Goal: Task Accomplishment & Management: Manage account settings

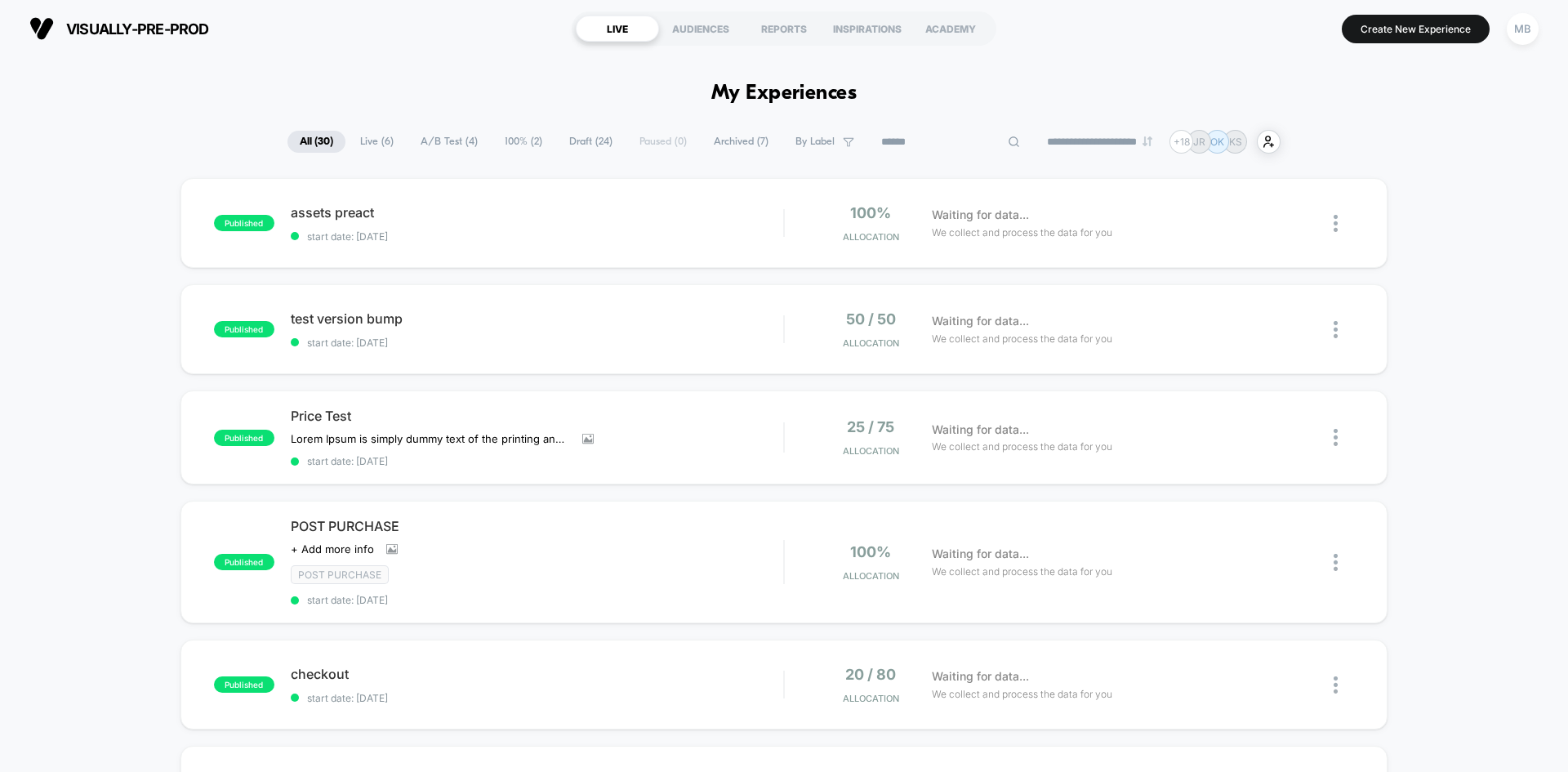
click at [939, 143] on input at bounding box center [951, 142] width 163 height 19
paste input "*********"
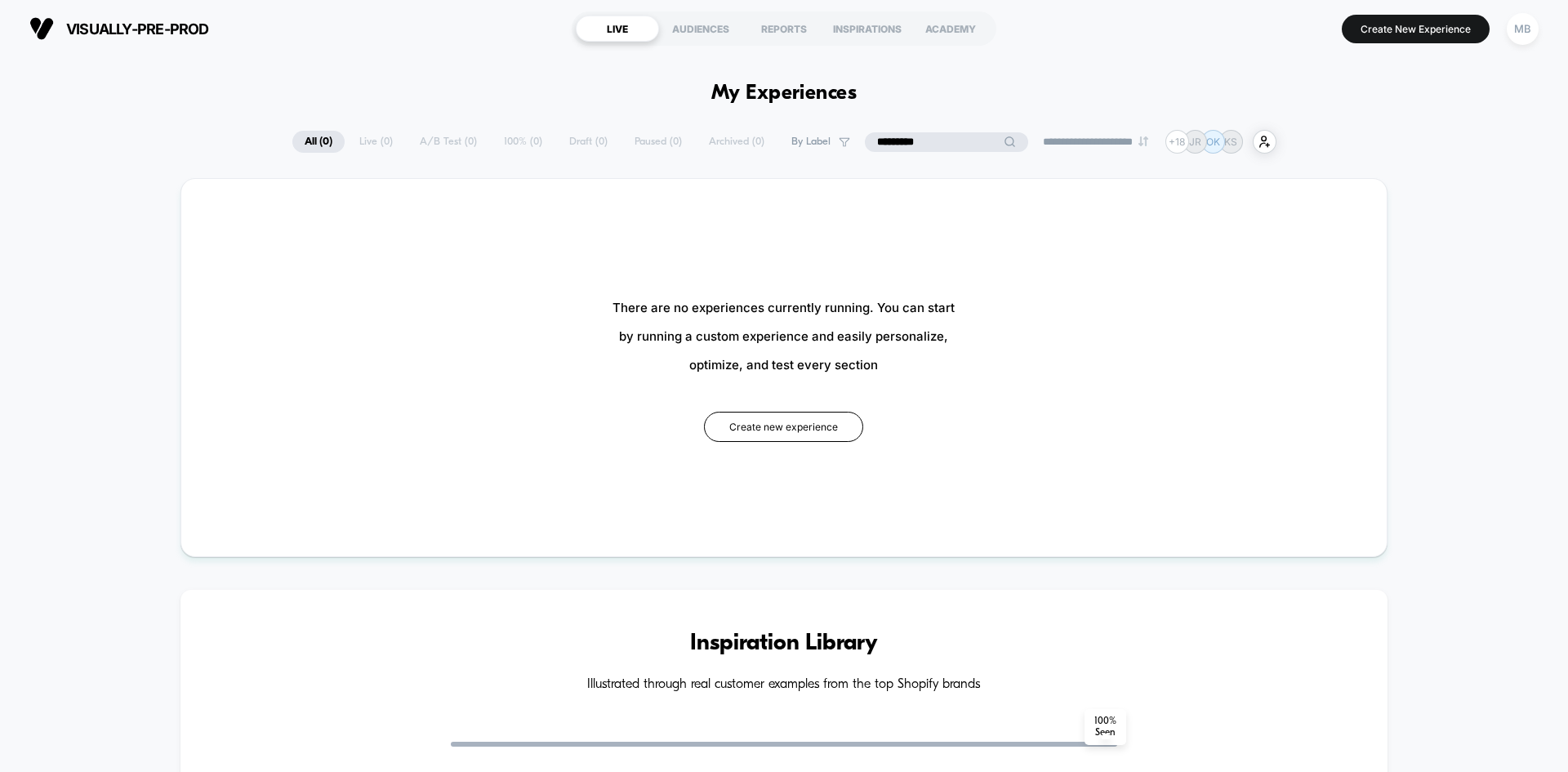
type input "*********"
click at [1523, 32] on div "MB" at bounding box center [1523, 29] width 32 height 32
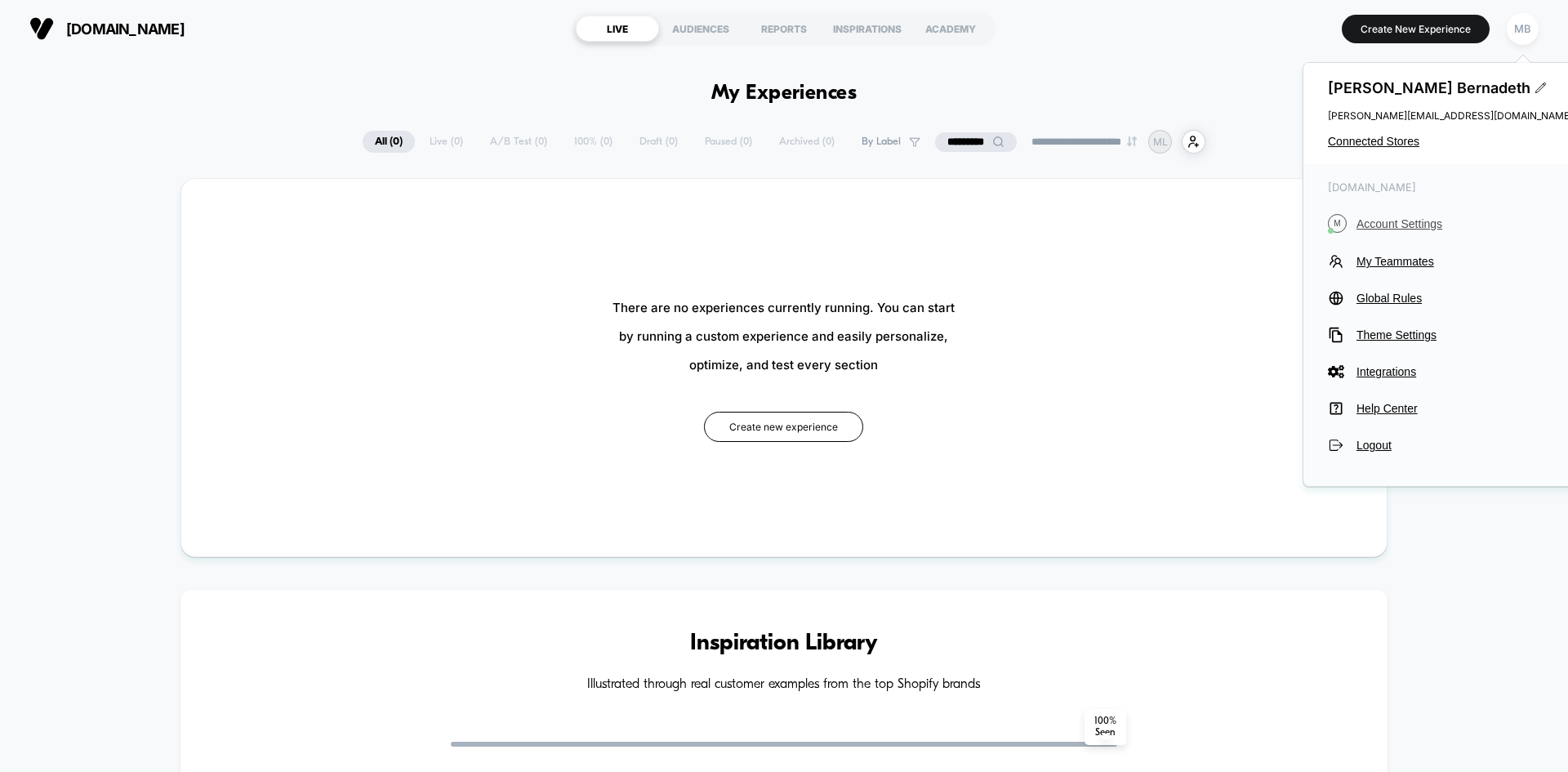
click at [1416, 224] on span "Account Settings" at bounding box center [1465, 223] width 216 height 13
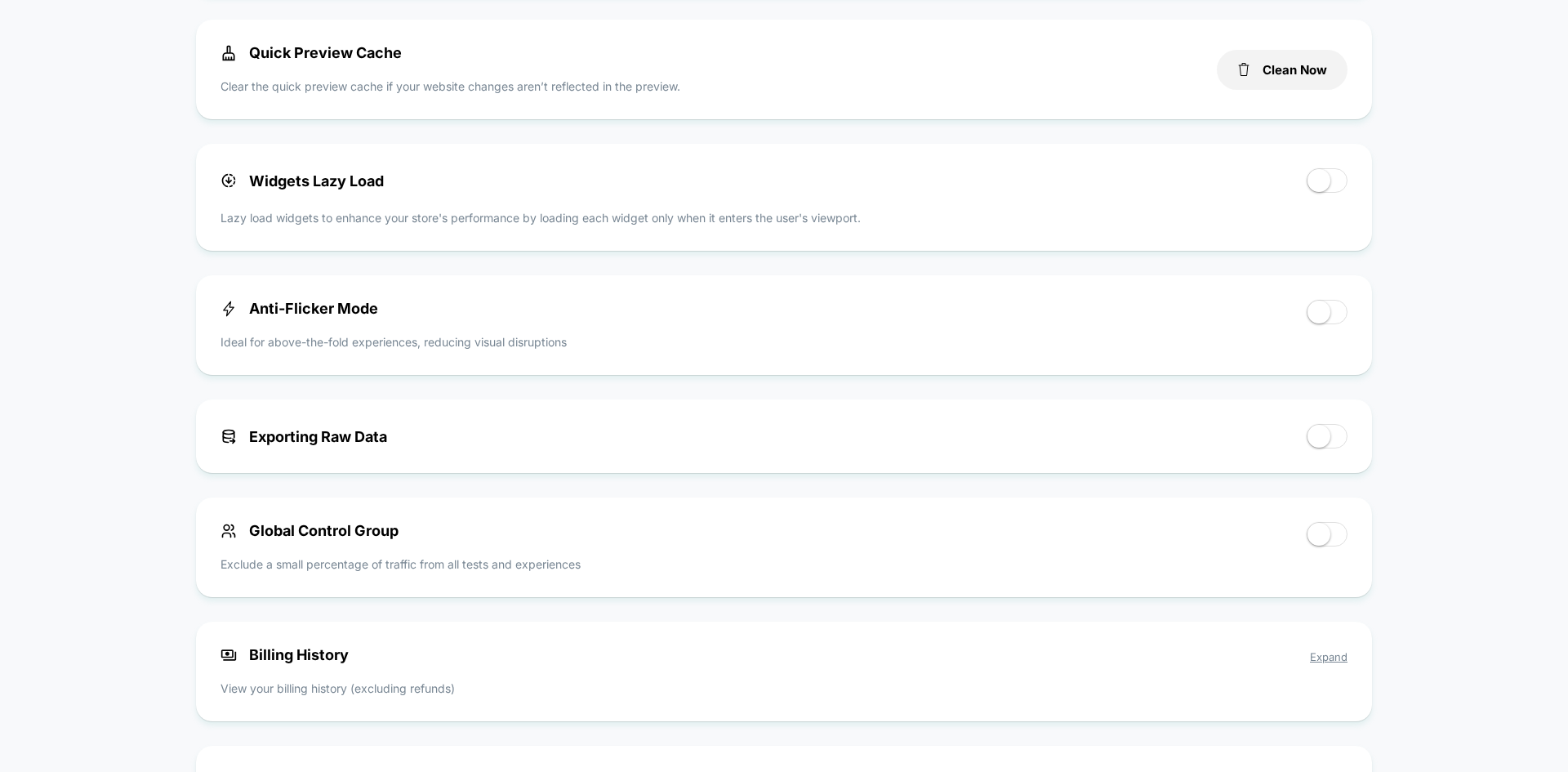
scroll to position [1062, 0]
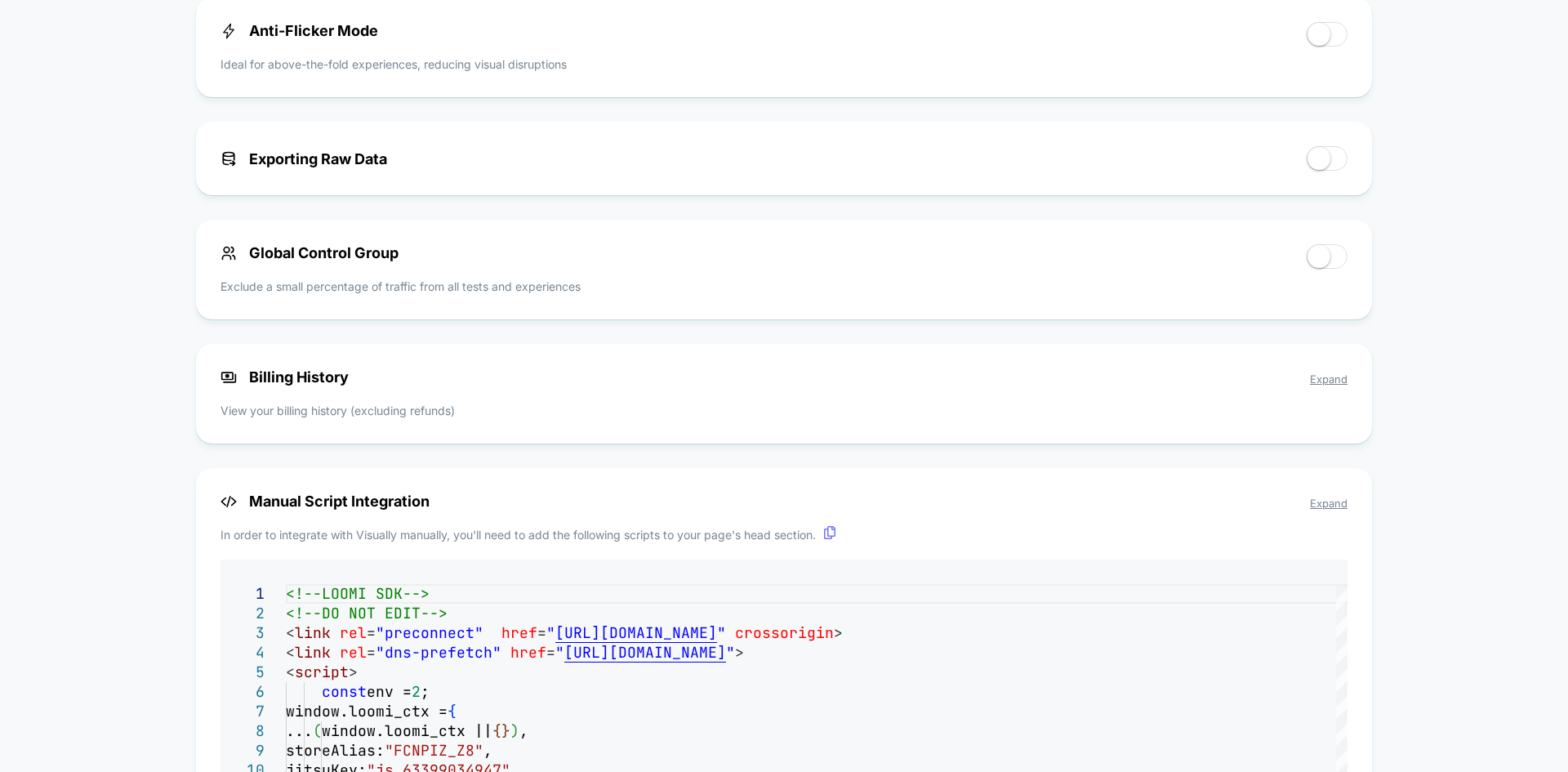
click at [1338, 380] on span "Expand" at bounding box center [1329, 378] width 37 height 13
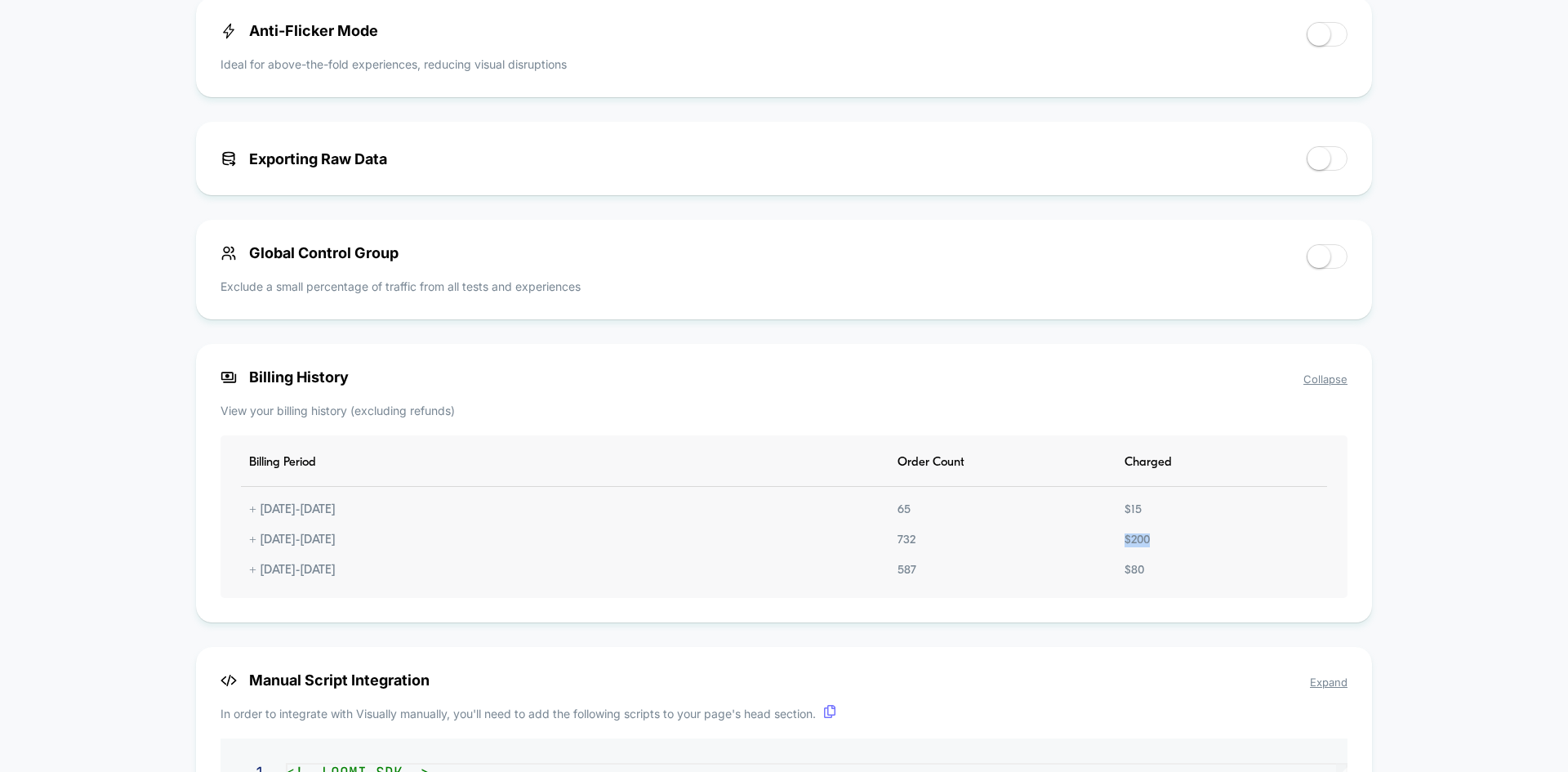
drag, startPoint x: 1160, startPoint y: 539, endPoint x: 1116, endPoint y: 537, distance: 44.0
click at [1116, 537] on div "Billing Period Order Count Charged + 10.13.2025 - 11.12.2025 65 $ 15 + 09.13.20…" at bounding box center [784, 516] width 1127 height 162
copy div "$ 200"
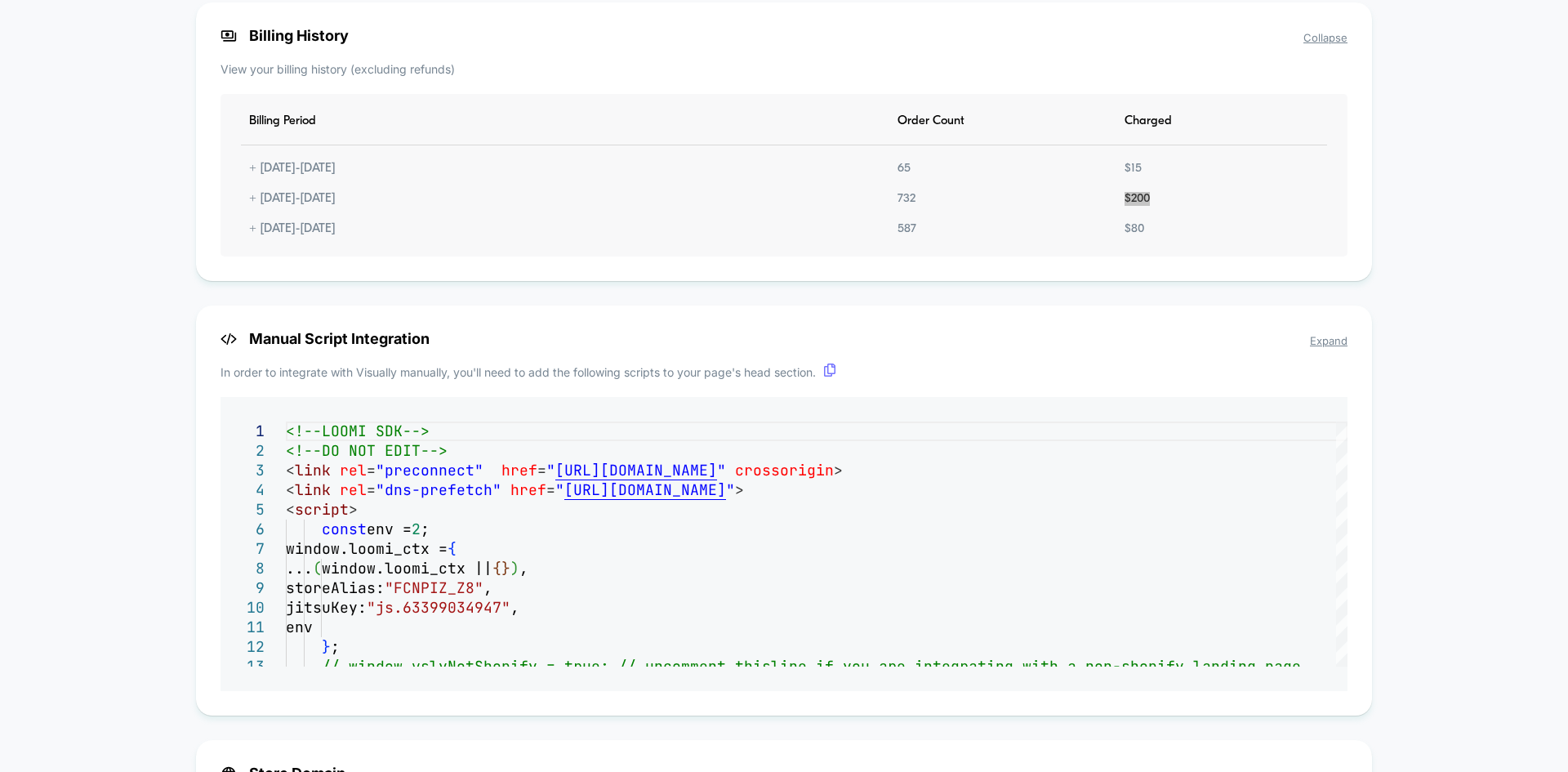
scroll to position [1314, 0]
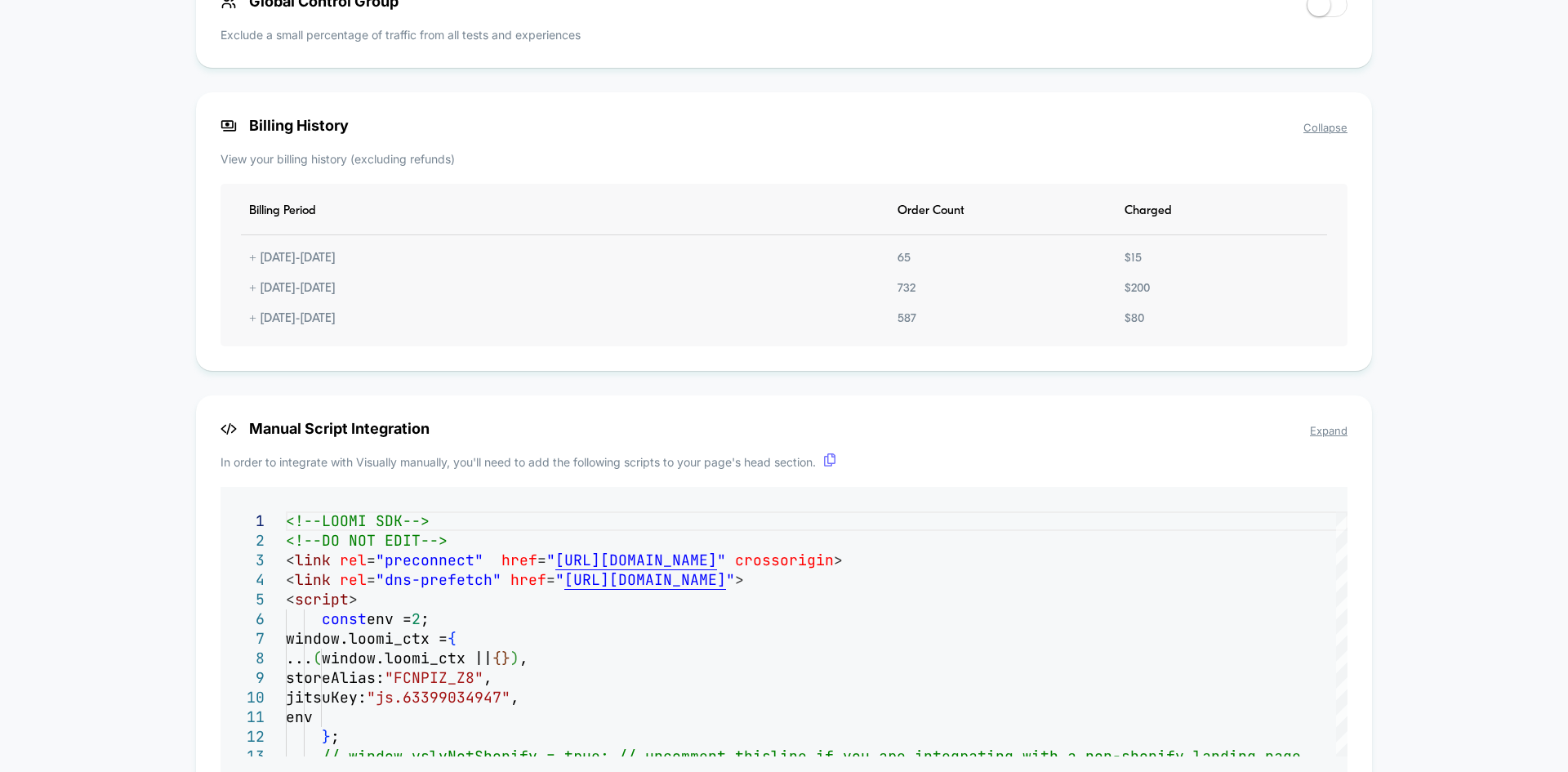
drag, startPoint x: 1458, startPoint y: 547, endPoint x: 1371, endPoint y: 506, distance: 96.2
